Goal: Task Accomplishment & Management: Complete application form

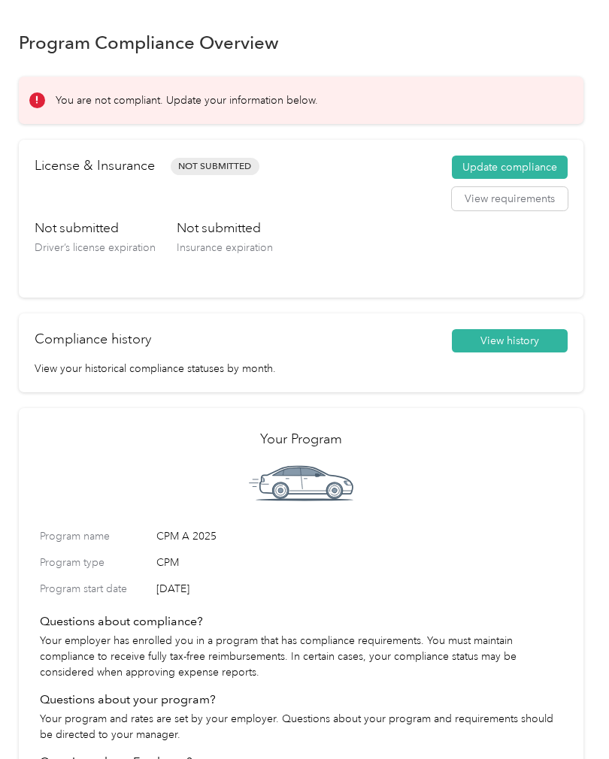
click at [551, 169] on button "Update compliance" at bounding box center [510, 168] width 116 height 24
